Goal: Communication & Community: Answer question/provide support

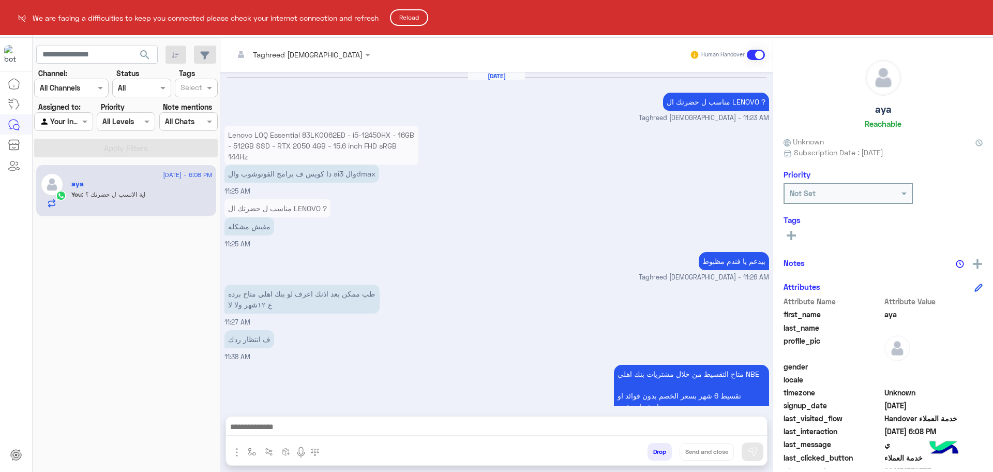
scroll to position [498, 0]
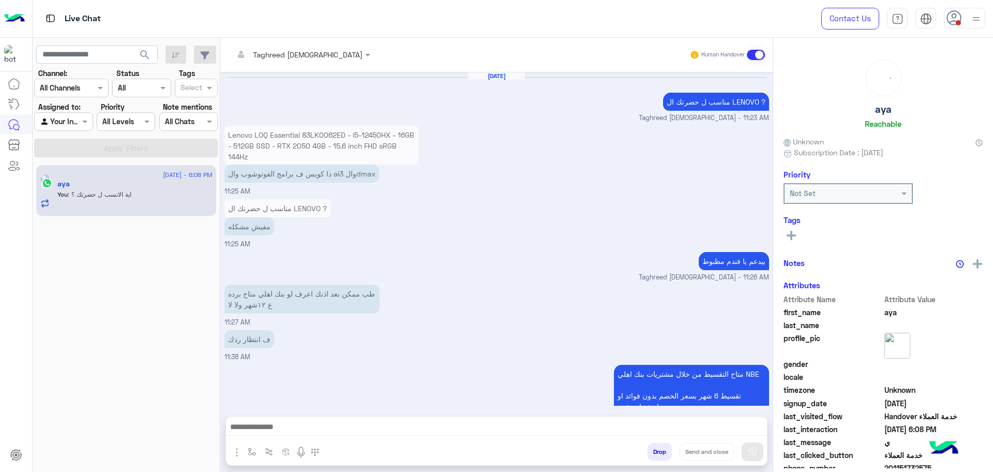
scroll to position [521, 0]
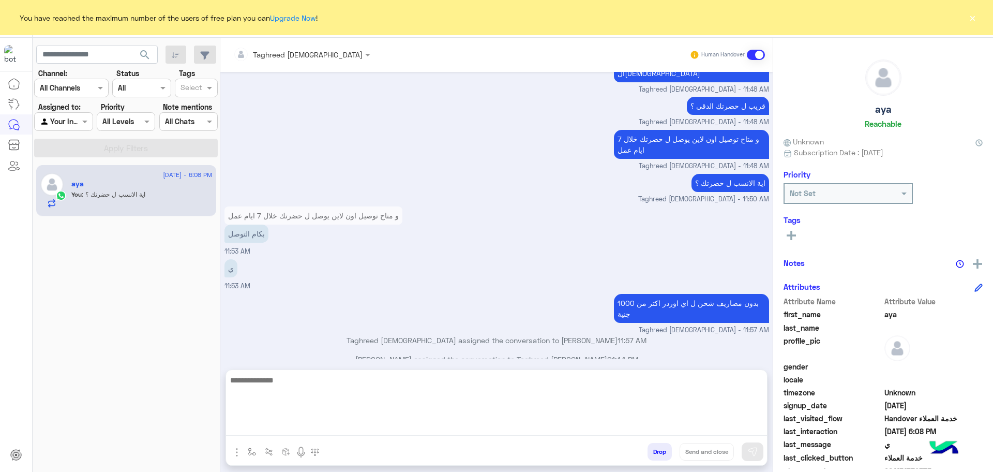
click at [312, 426] on textarea at bounding box center [496, 405] width 541 height 62
paste textarea "**********"
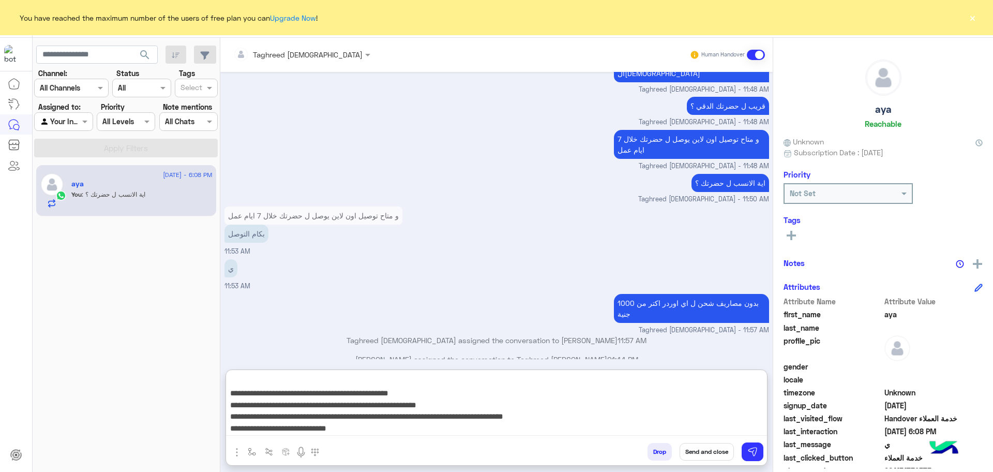
type textarea "**********"
click at [716, 451] on button "Send and close" at bounding box center [707, 452] width 54 height 18
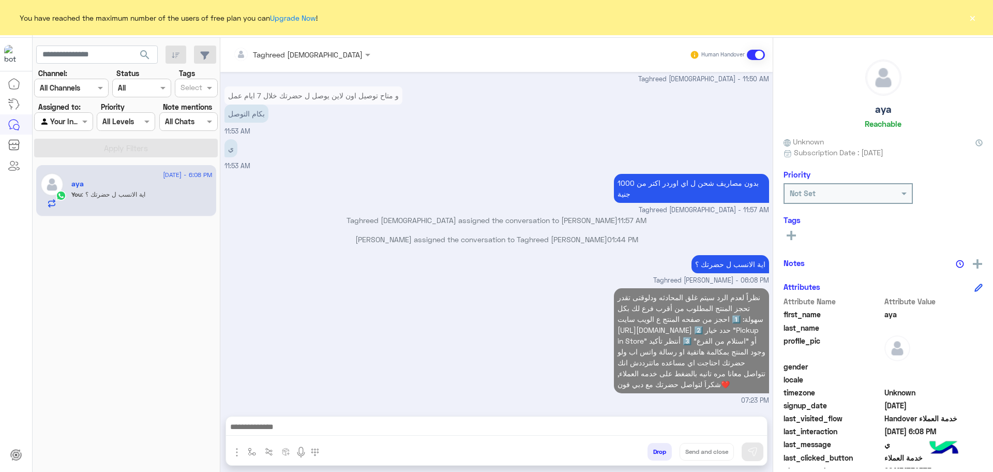
scroll to position [671, 0]
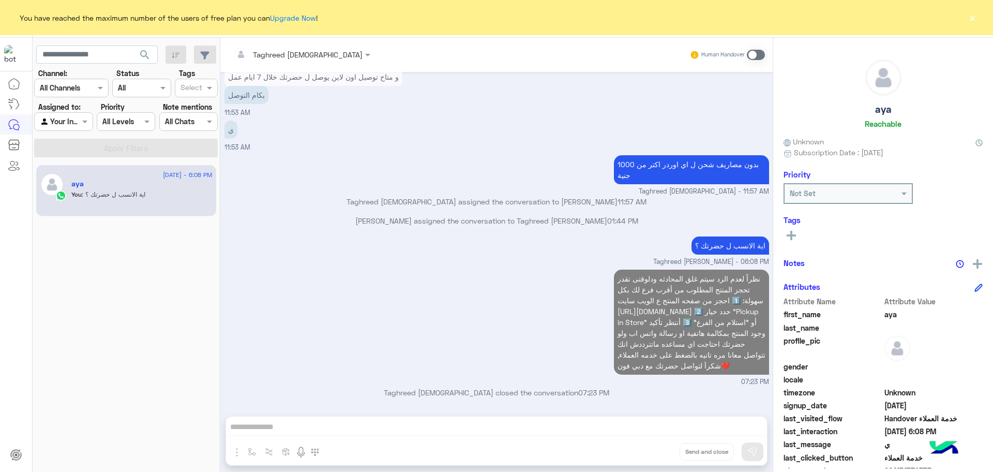
click at [972, 22] on button "×" at bounding box center [973, 17] width 10 height 10
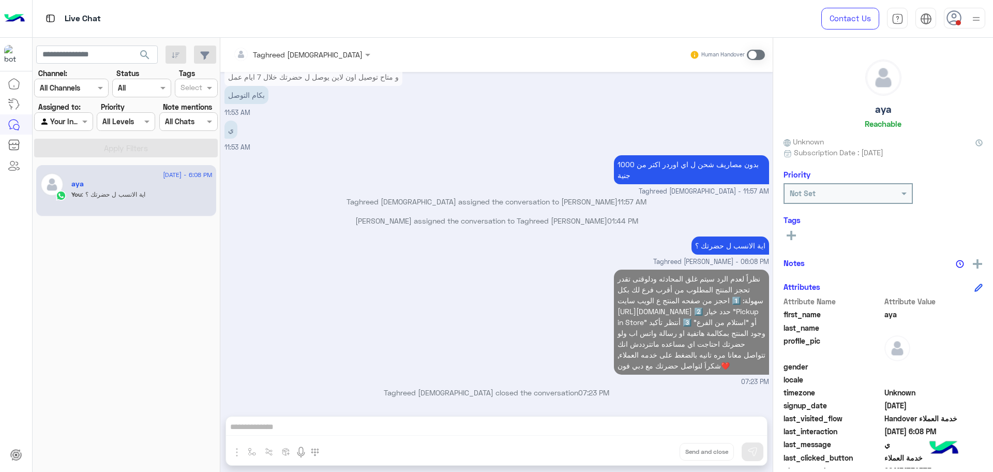
click at [304, 63] on div "Taghreed [DEMOGRAPHIC_DATA]" at bounding box center [297, 54] width 129 height 21
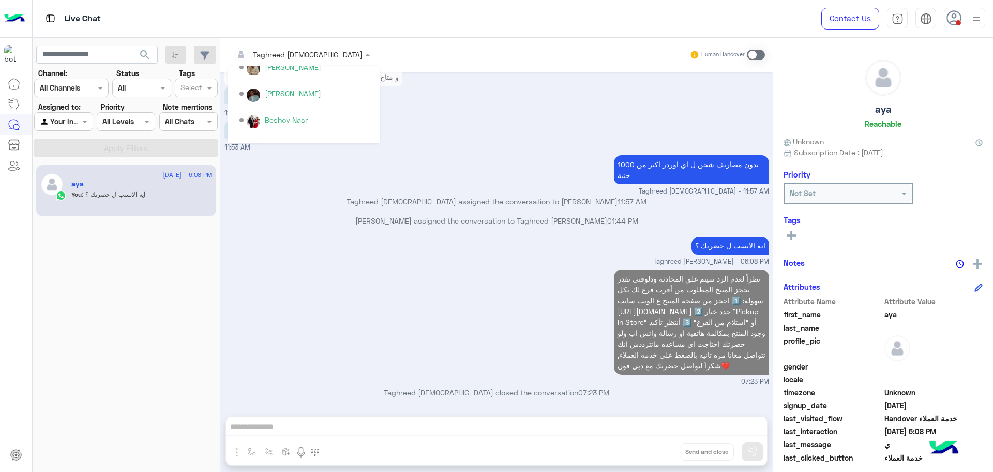
scroll to position [129, 0]
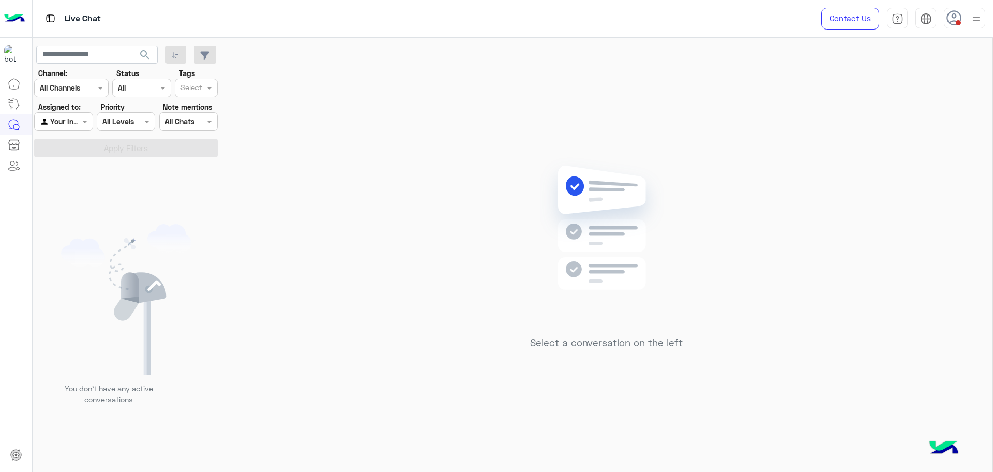
click at [953, 25] on use at bounding box center [954, 17] width 15 height 15
click at [896, 149] on label "Offline" at bounding box center [921, 147] width 113 height 19
